Goal: Information Seeking & Learning: Learn about a topic

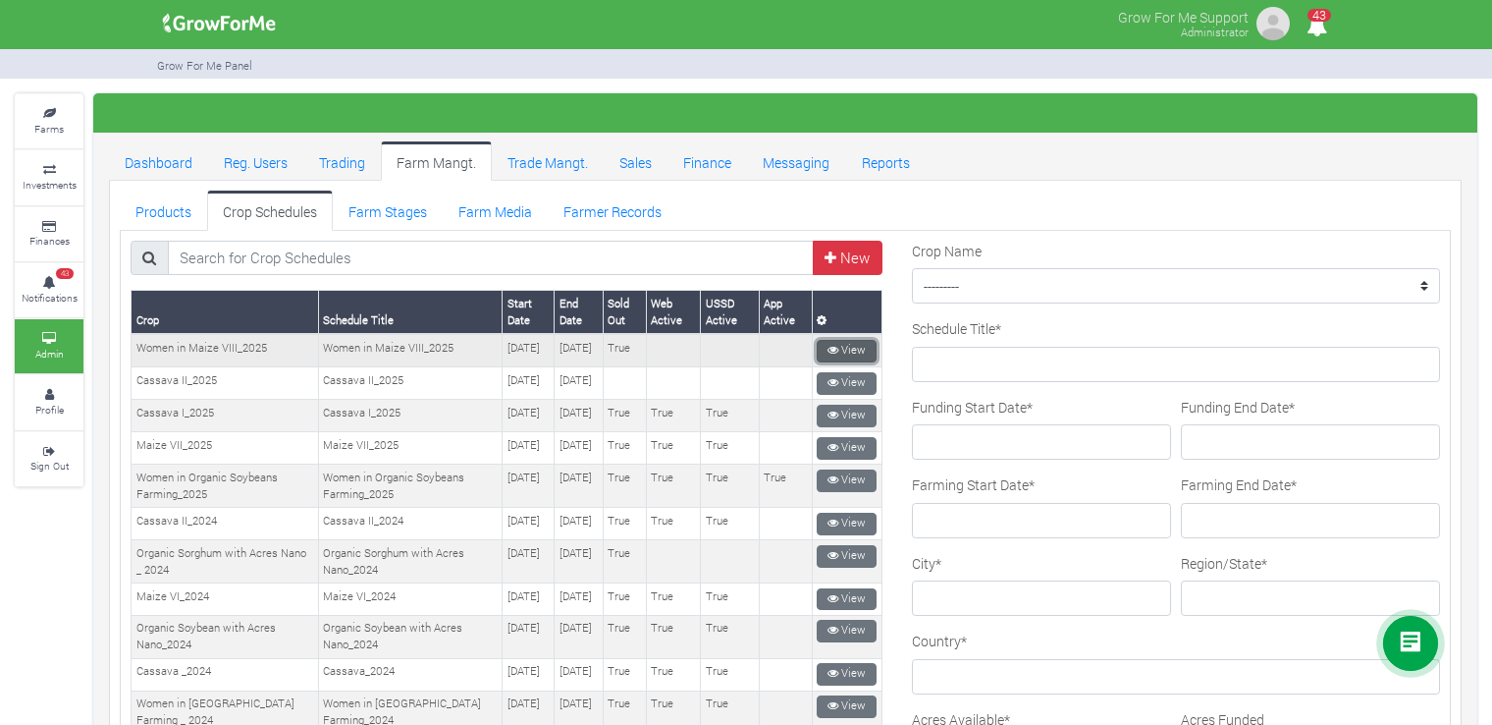
click at [853, 347] on link "View" at bounding box center [847, 351] width 60 height 23
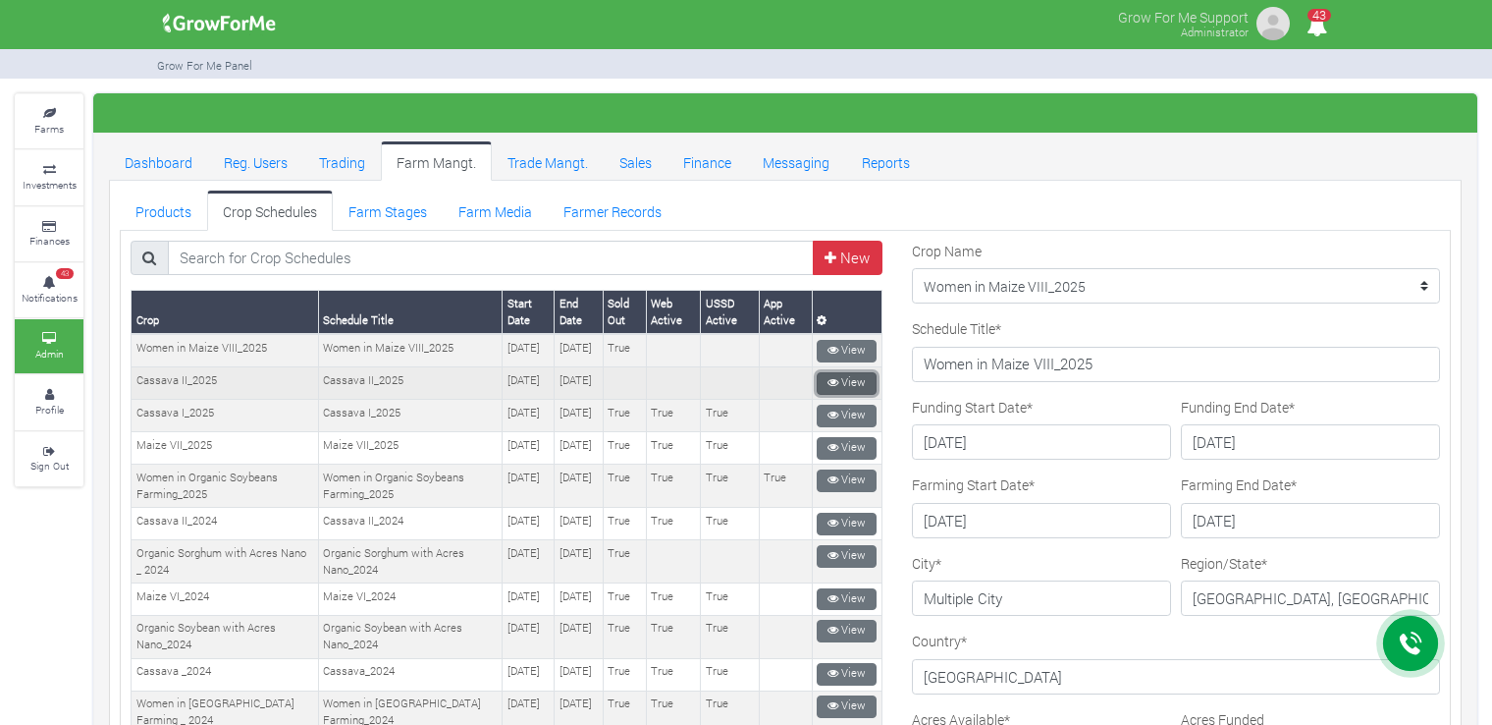
click at [833, 390] on link "View" at bounding box center [847, 383] width 60 height 23
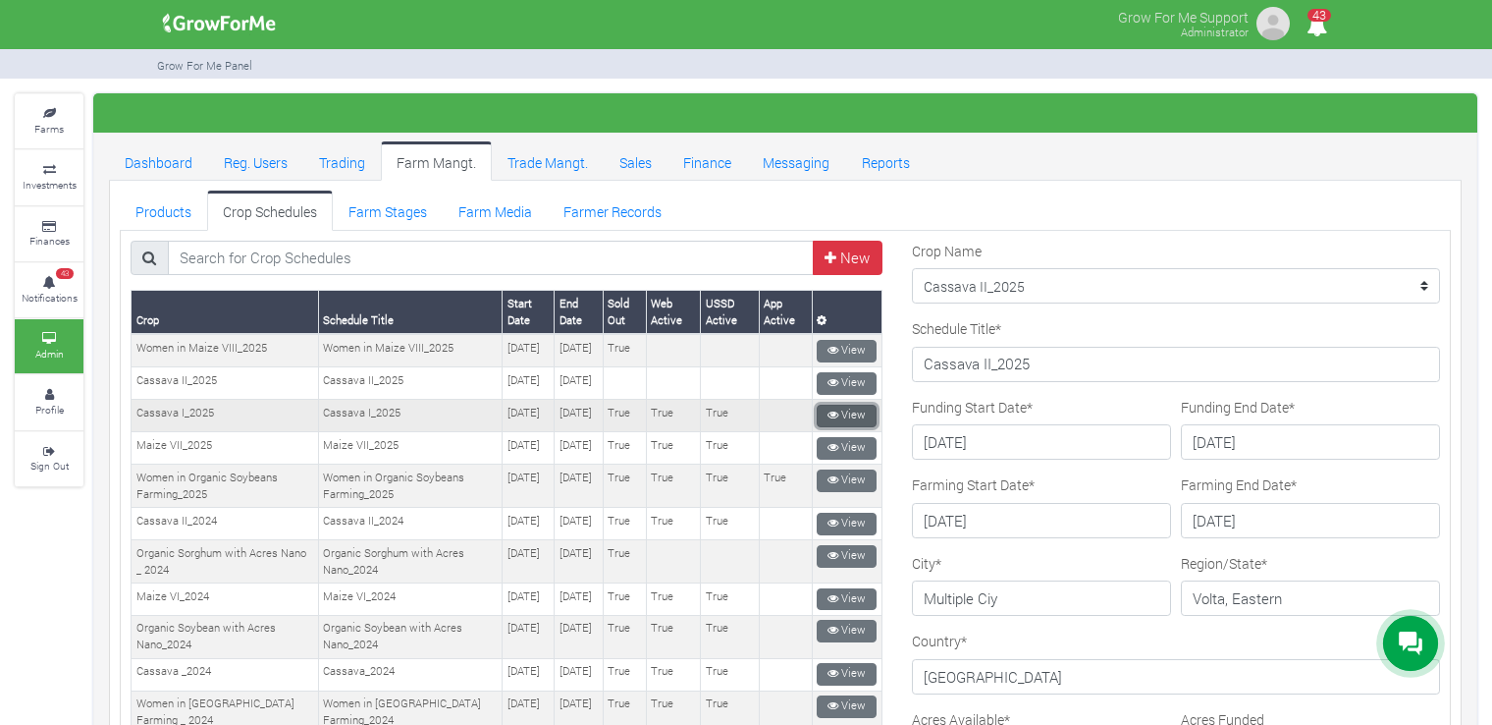
click at [838, 427] on link "View" at bounding box center [847, 415] width 60 height 23
click at [836, 459] on link "View" at bounding box center [847, 448] width 60 height 23
click at [1010, 200] on ul "Products Crop Schedules Farm Stages Farm Media Farmer Records" at bounding box center [785, 209] width 1331 height 39
click at [1050, 283] on select "--------- Maize II_2021 Women in Sorghum Farming _ 2024 Chilli Soybean_2022 Mai…" at bounding box center [1176, 285] width 528 height 35
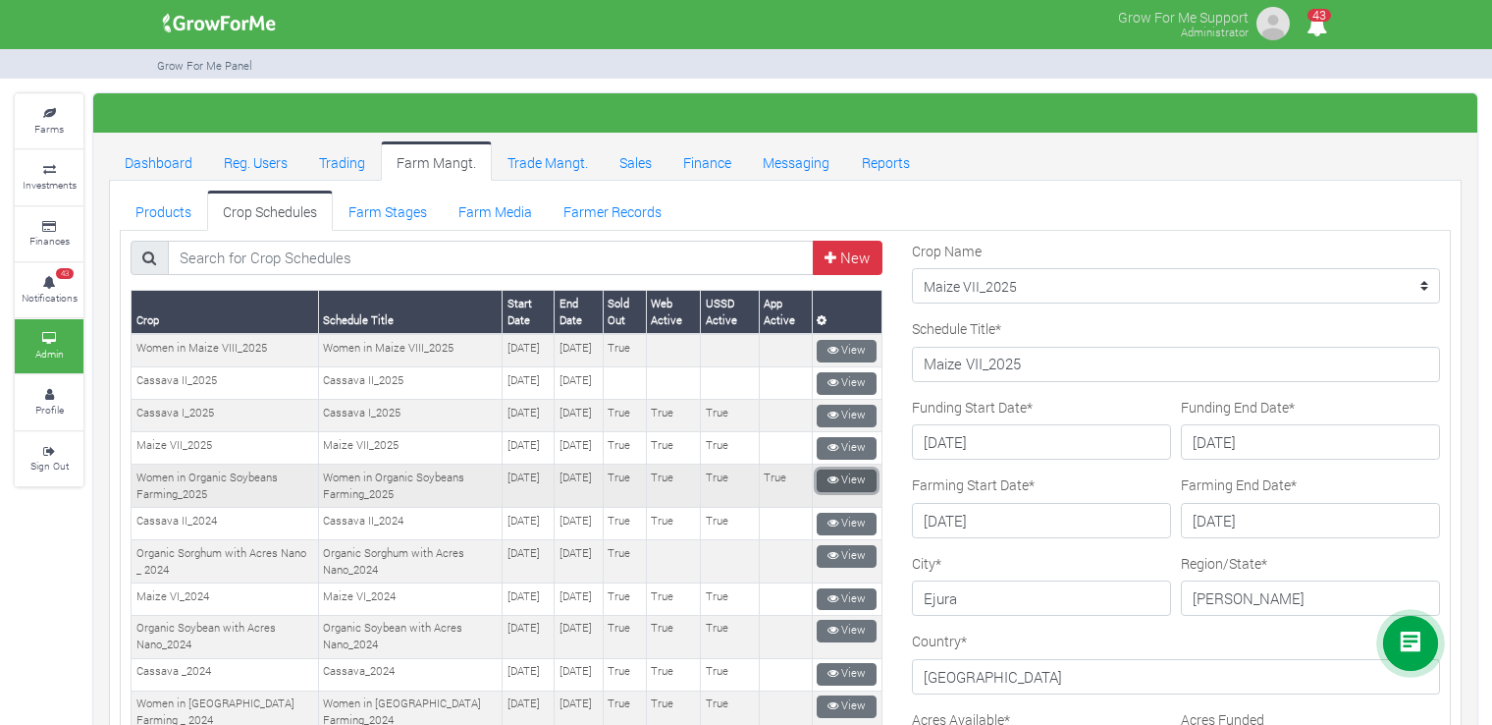
click at [846, 492] on link "View" at bounding box center [847, 480] width 60 height 23
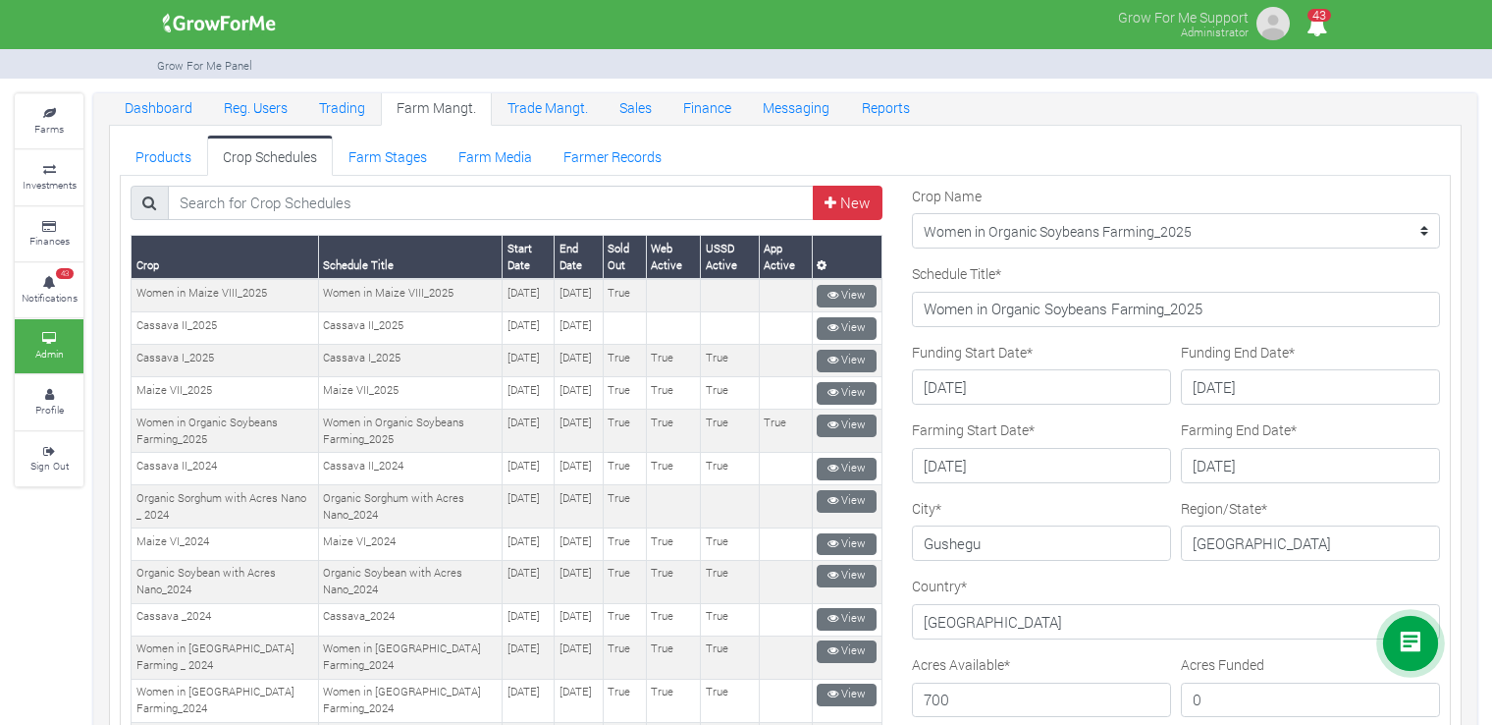
scroll to position [44, 0]
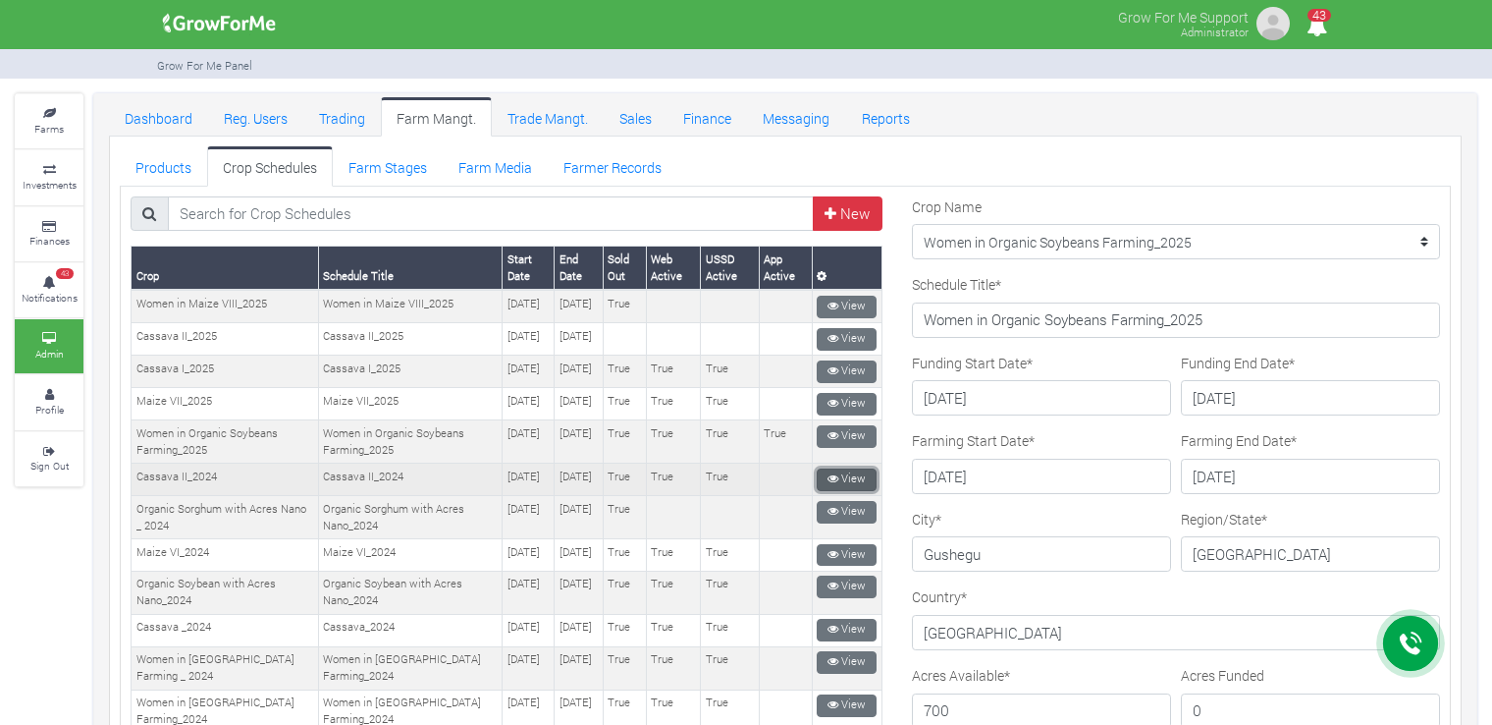
click at [844, 491] on link "View" at bounding box center [847, 479] width 60 height 23
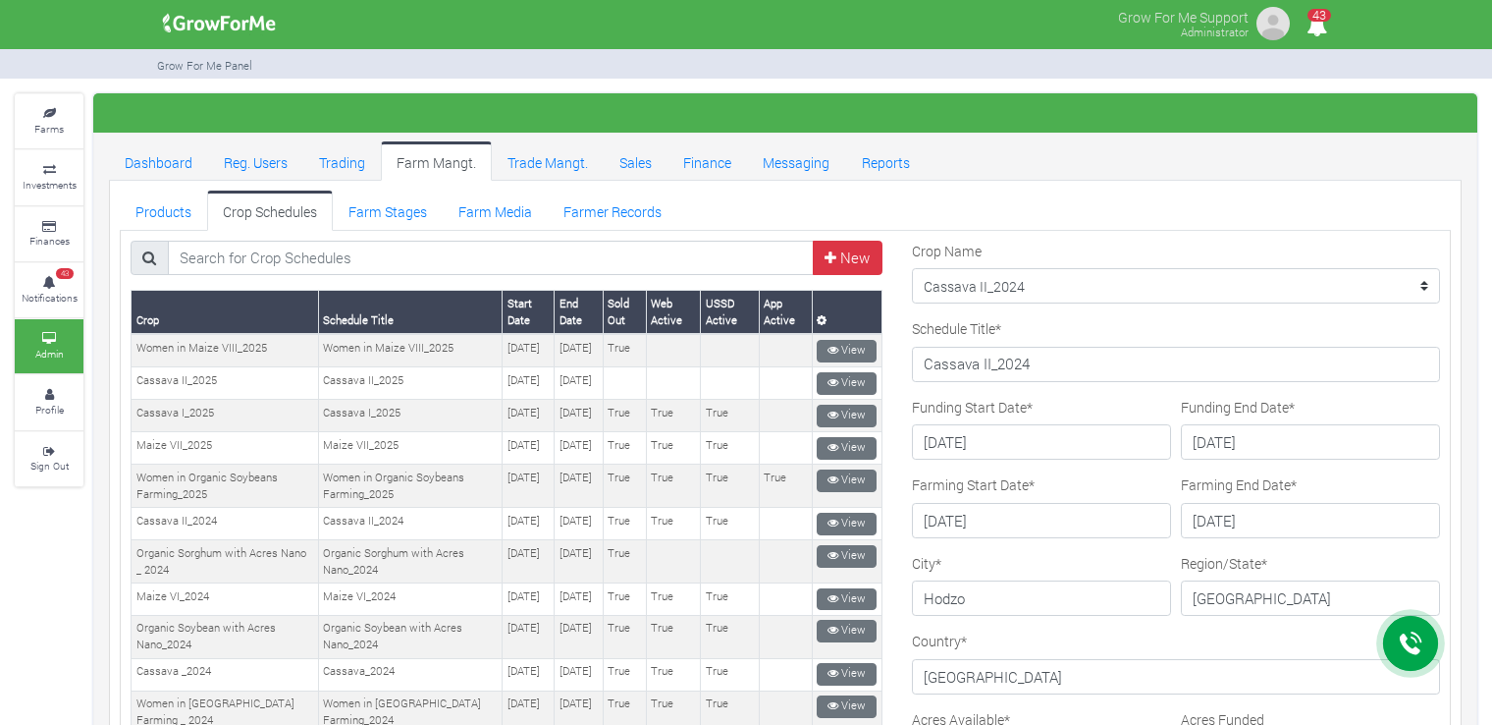
click at [857, 611] on link "View" at bounding box center [847, 599] width 60 height 23
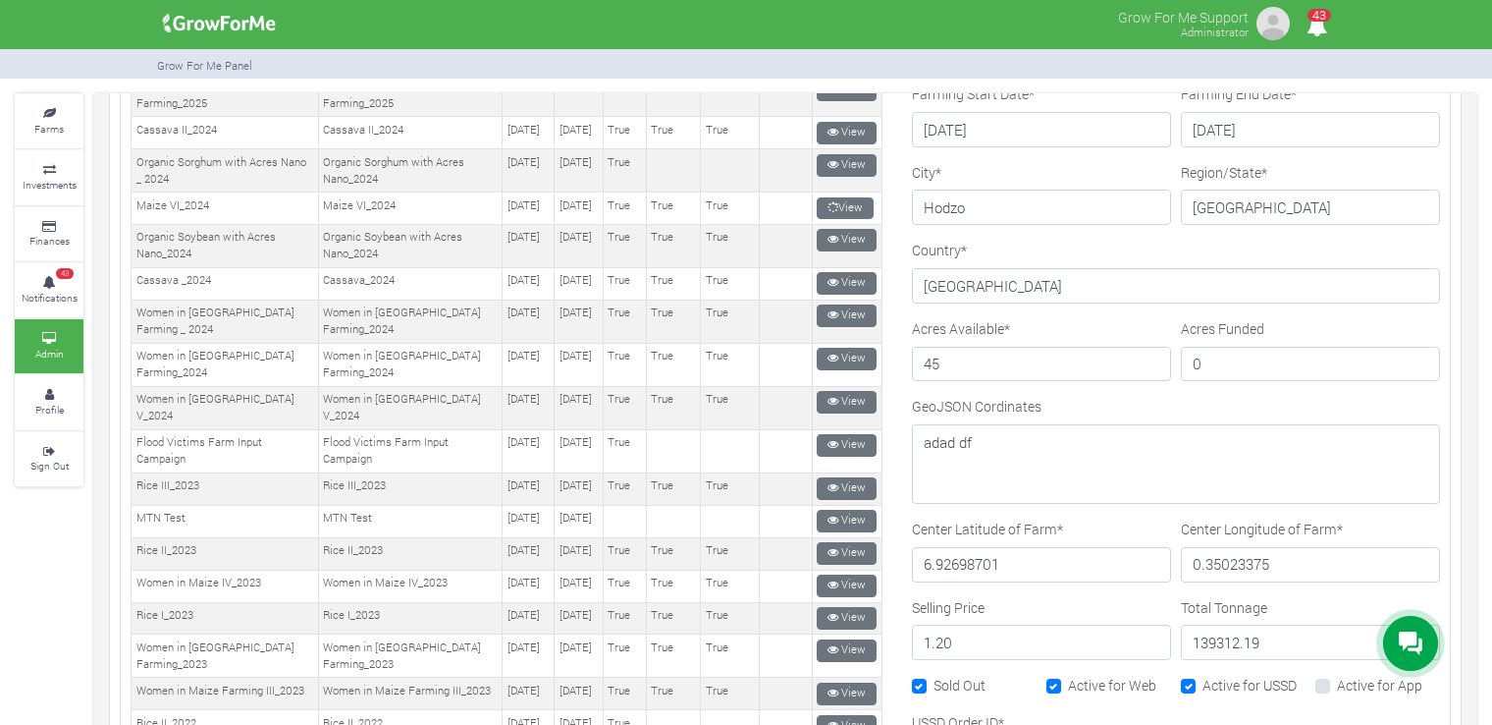
scroll to position [393, 0]
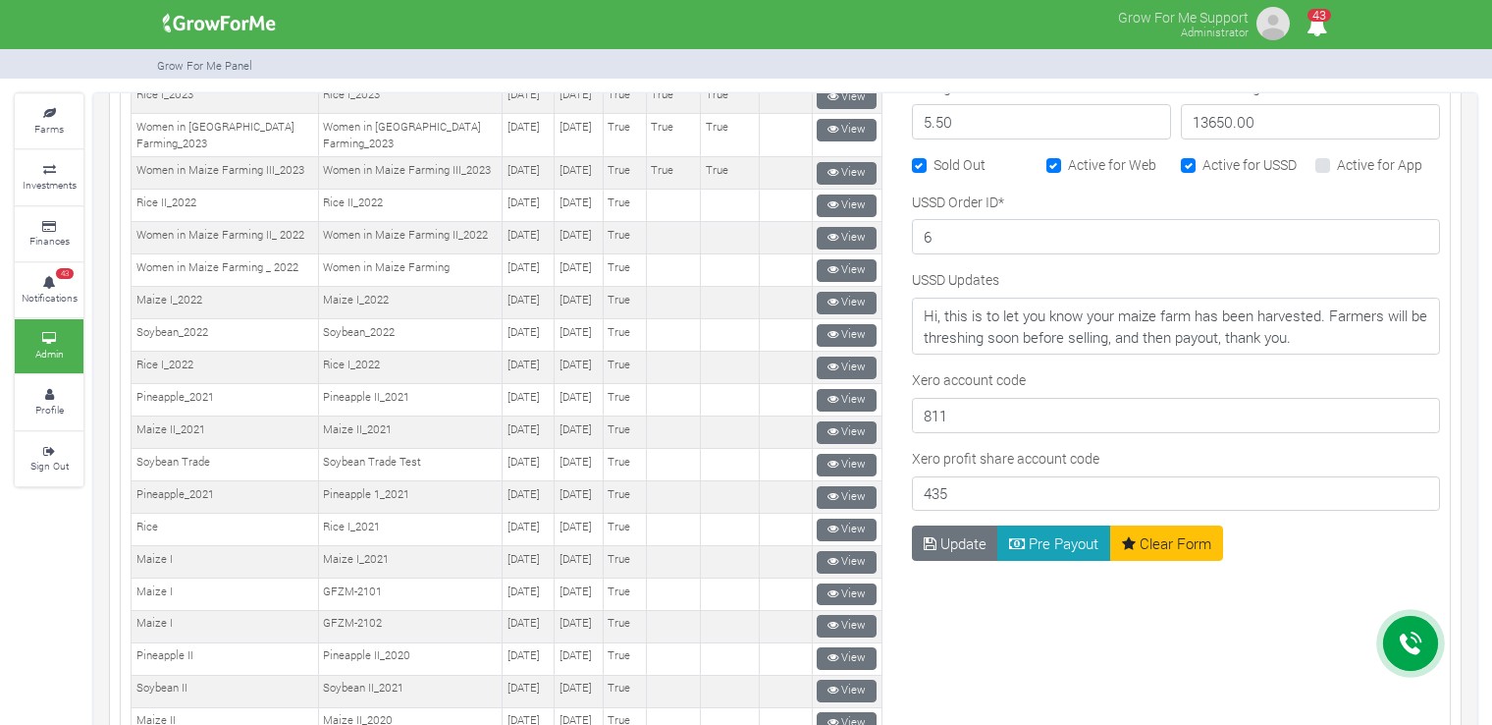
scroll to position [923, 0]
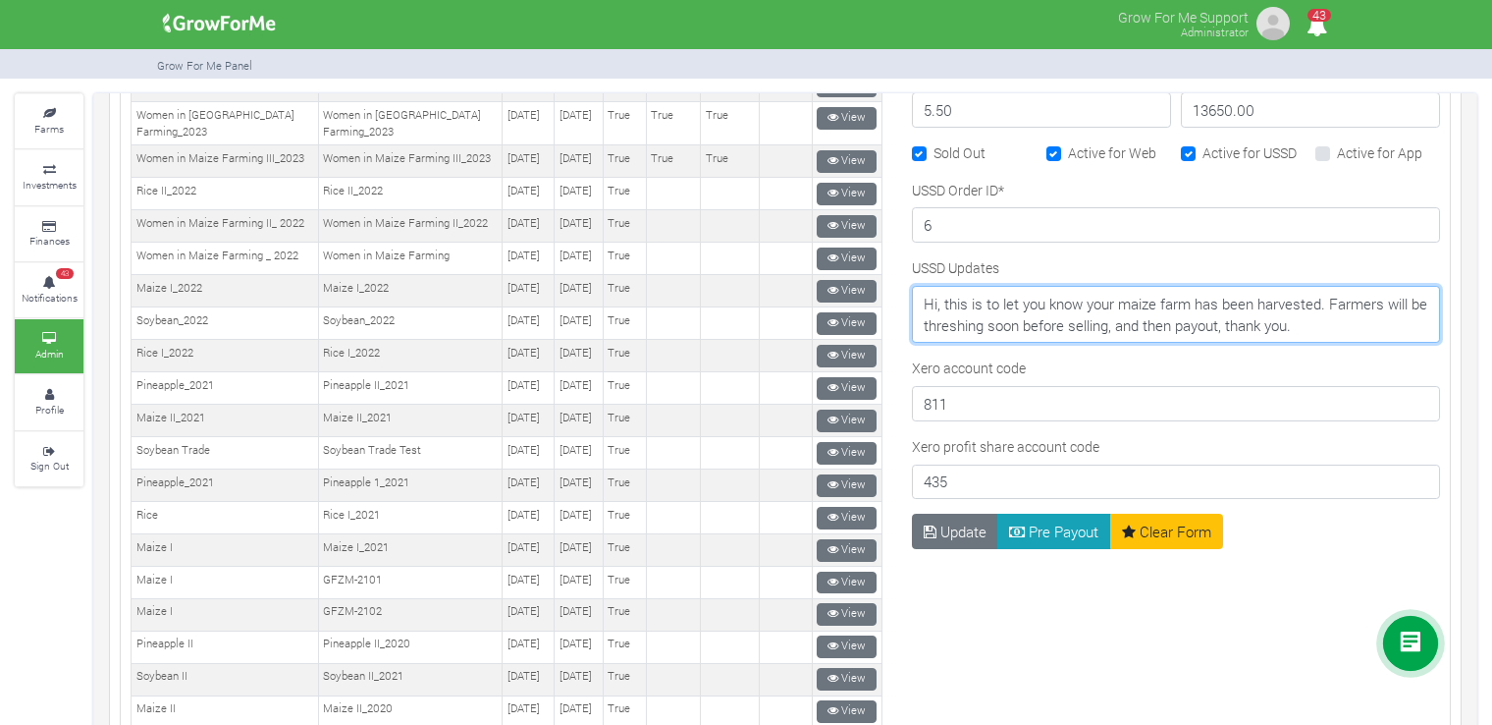
drag, startPoint x: 1311, startPoint y: 323, endPoint x: 914, endPoint y: 298, distance: 397.4
click at [914, 298] on textarea "Hi, this is to let you know your maize farm has been harvested. Farmers will be…" at bounding box center [1176, 314] width 528 height 57
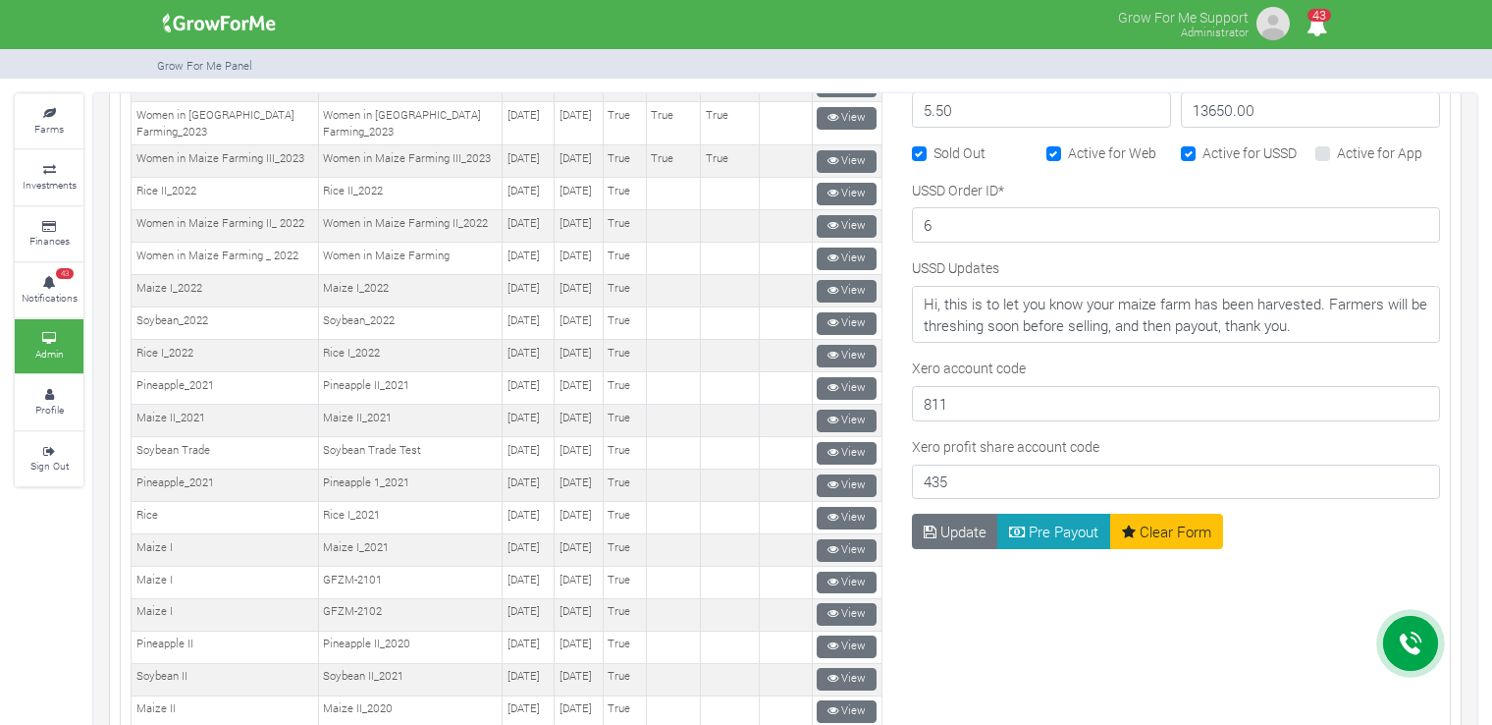
click at [1097, 247] on div "USSD Order ID * 6" at bounding box center [1176, 219] width 538 height 79
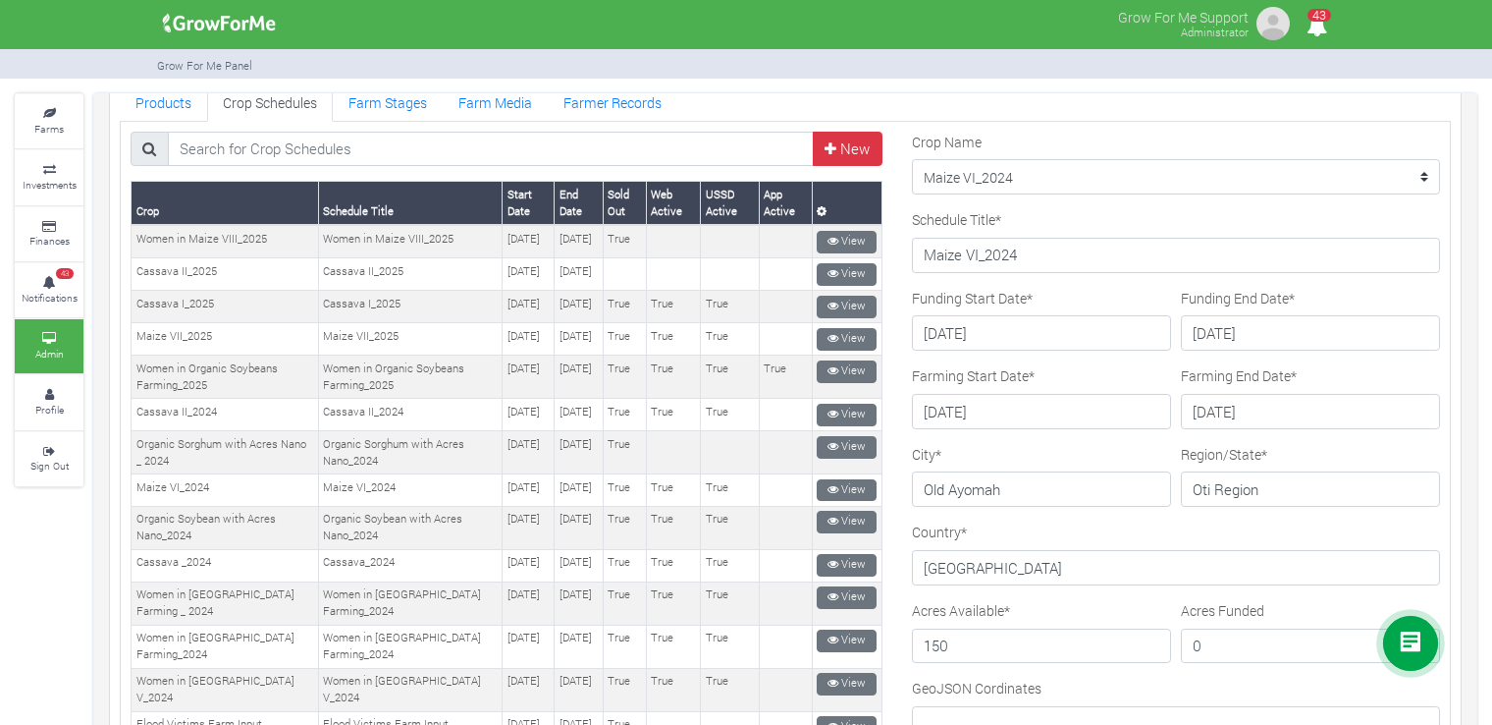
scroll to position [110, 0]
click at [1113, 212] on div "Schedule Title * Maize VI_2024" at bounding box center [1176, 240] width 528 height 64
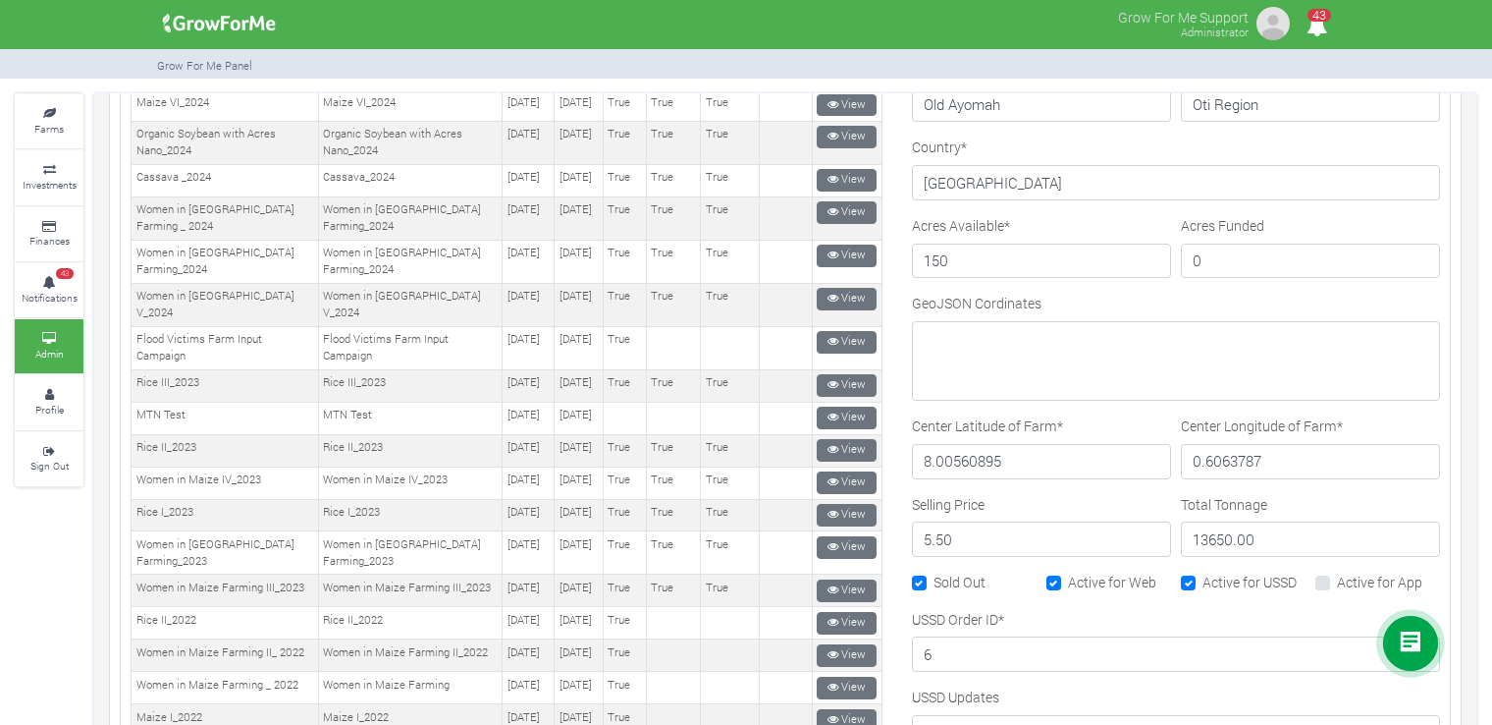
scroll to position [499, 0]
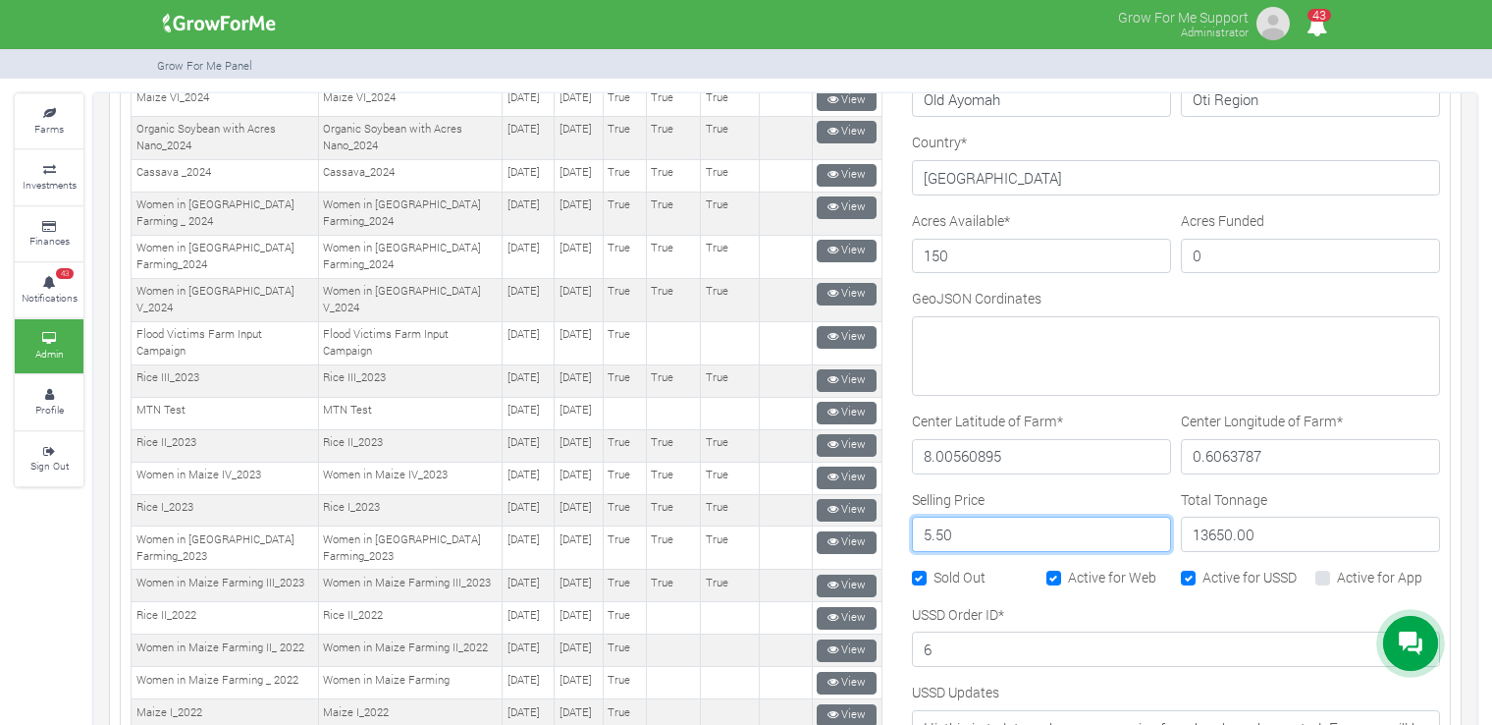
click at [1070, 519] on input "5.50" at bounding box center [1041, 533] width 259 height 35
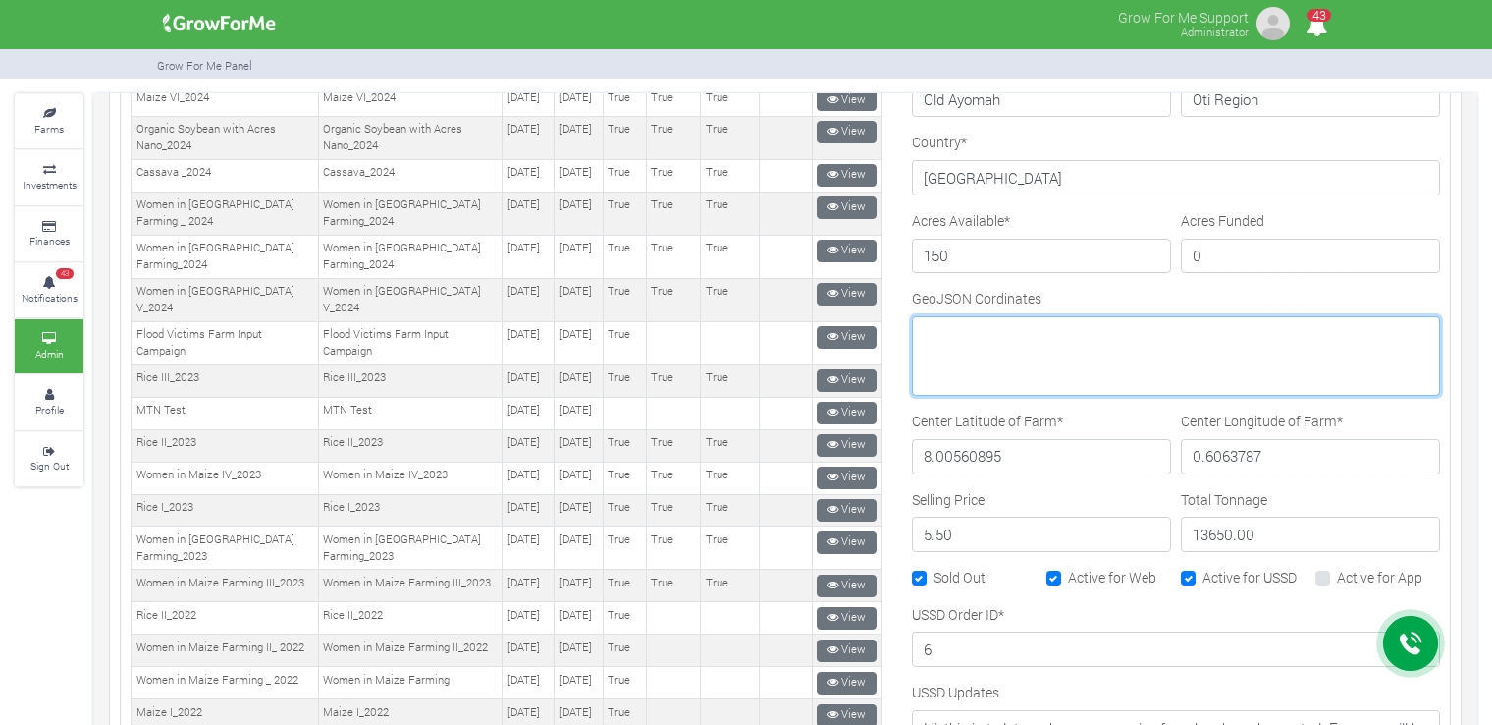
click at [1291, 335] on textarea "GeoJSON Cordinates" at bounding box center [1176, 356] width 528 height 80
